Goal: Information Seeking & Learning: Learn about a topic

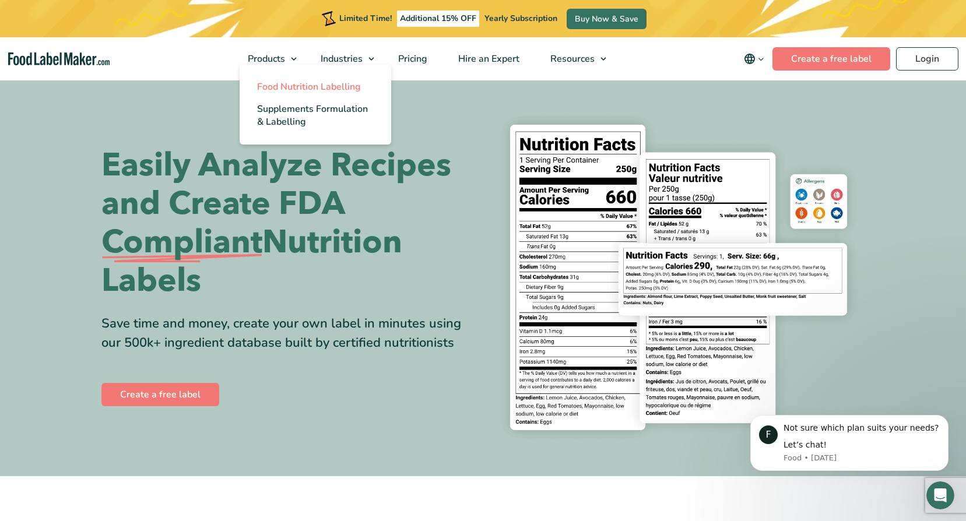
click at [287, 83] on span "Food Nutrition Labelling" at bounding box center [309, 86] width 104 height 13
